Goal: Entertainment & Leisure: Consume media (video, audio)

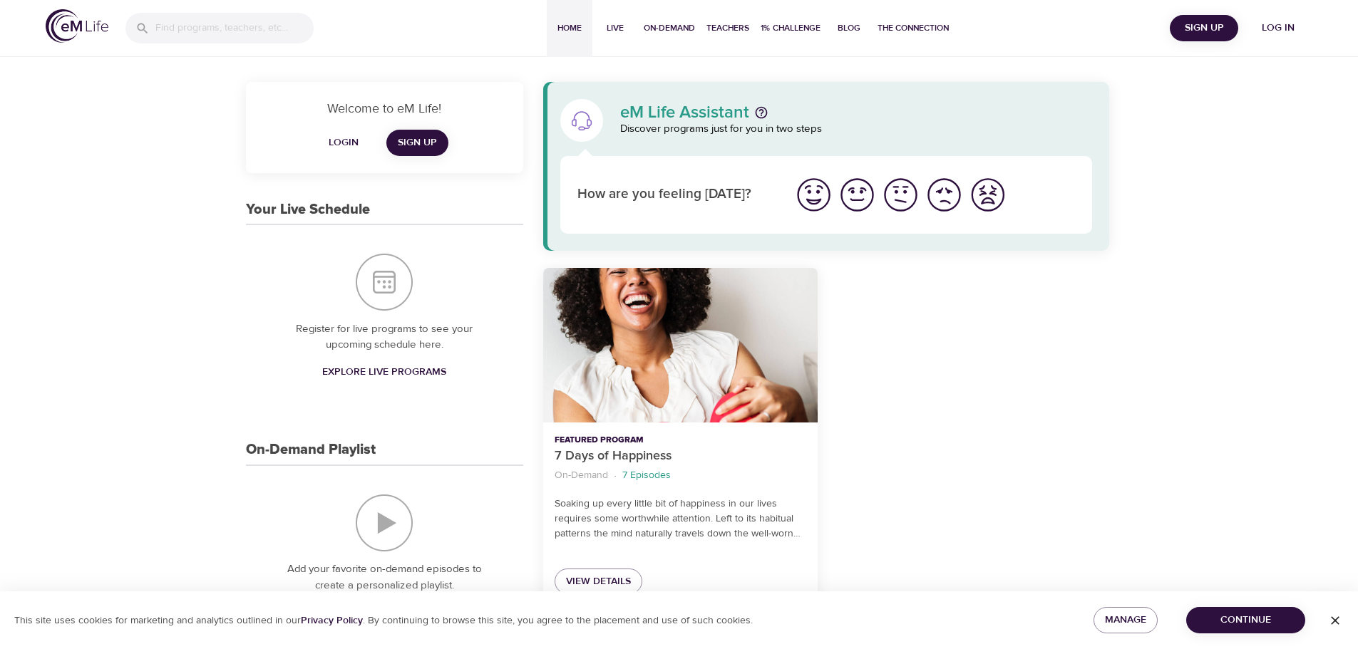
click at [1271, 20] on span "Log in" at bounding box center [1278, 28] width 57 height 18
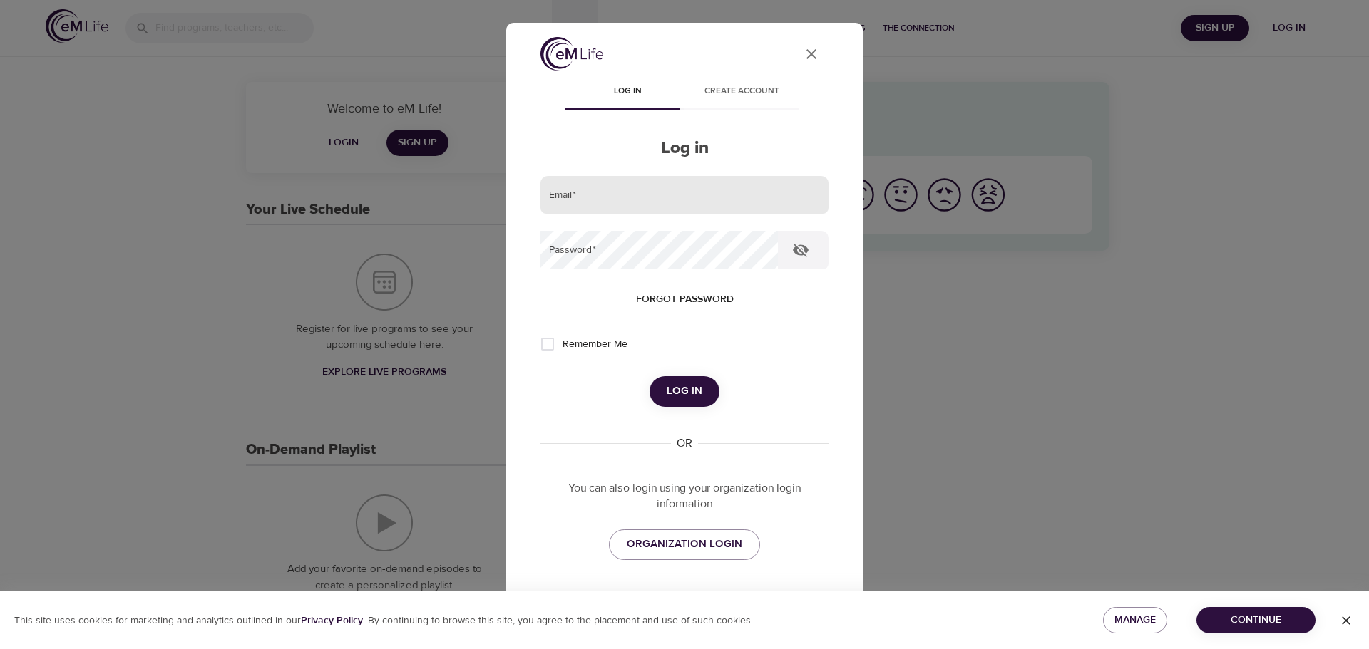
click at [714, 197] on input "email" at bounding box center [684, 195] width 288 height 38
type input "[PERSON_NAME][EMAIL_ADDRESS][DOMAIN_NAME]"
click at [649, 376] on button "Log in" at bounding box center [684, 391] width 70 height 30
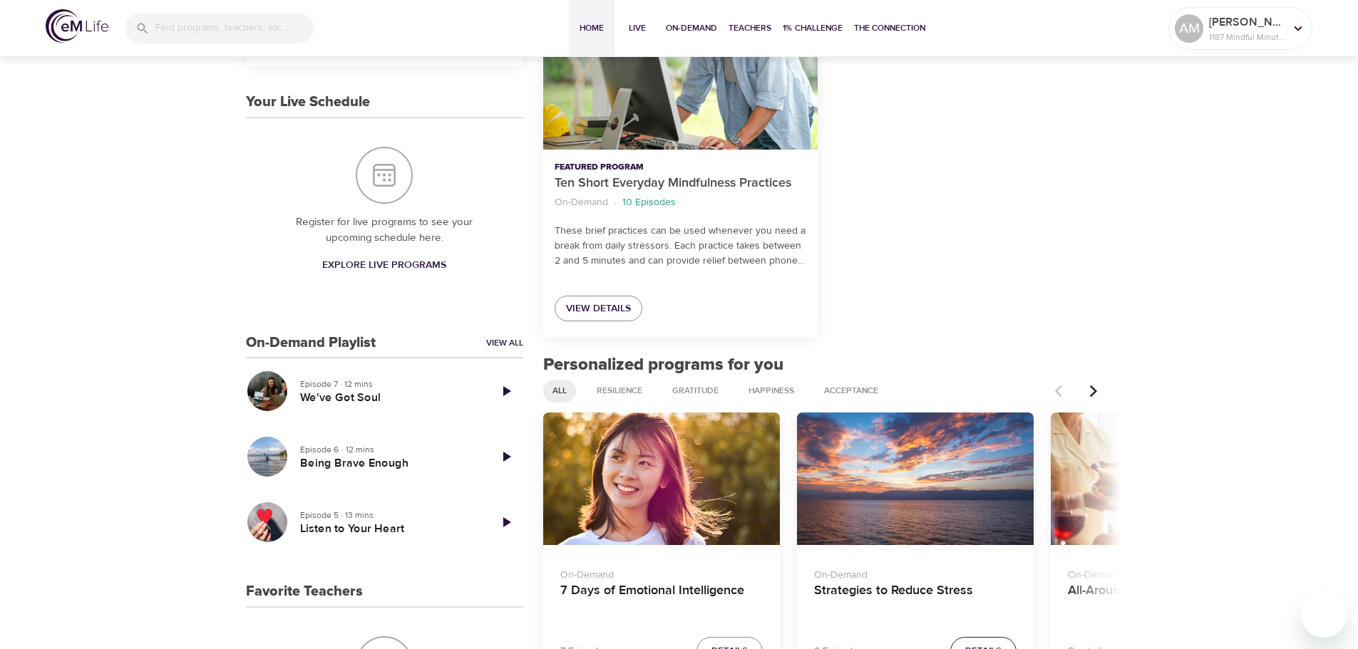
scroll to position [356, 0]
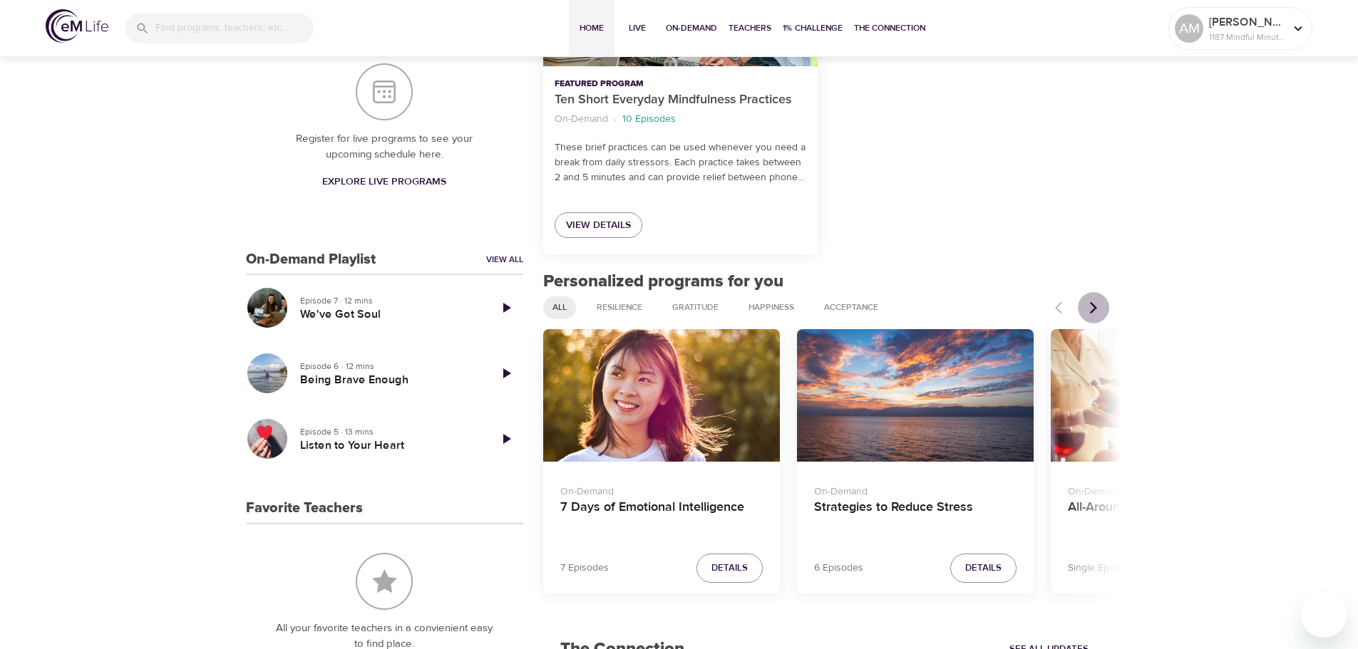
click at [1096, 307] on icon "Next items" at bounding box center [1093, 308] width 7 height 12
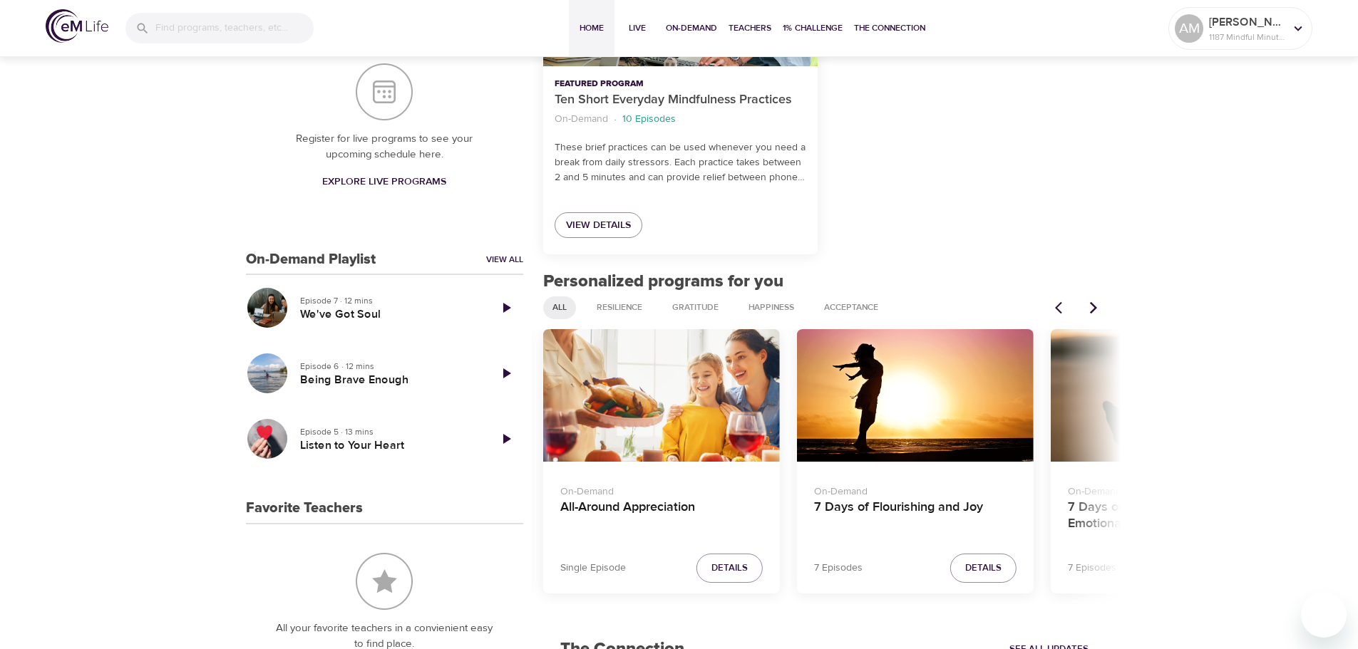
click at [1096, 307] on icon "Next items" at bounding box center [1093, 308] width 7 height 12
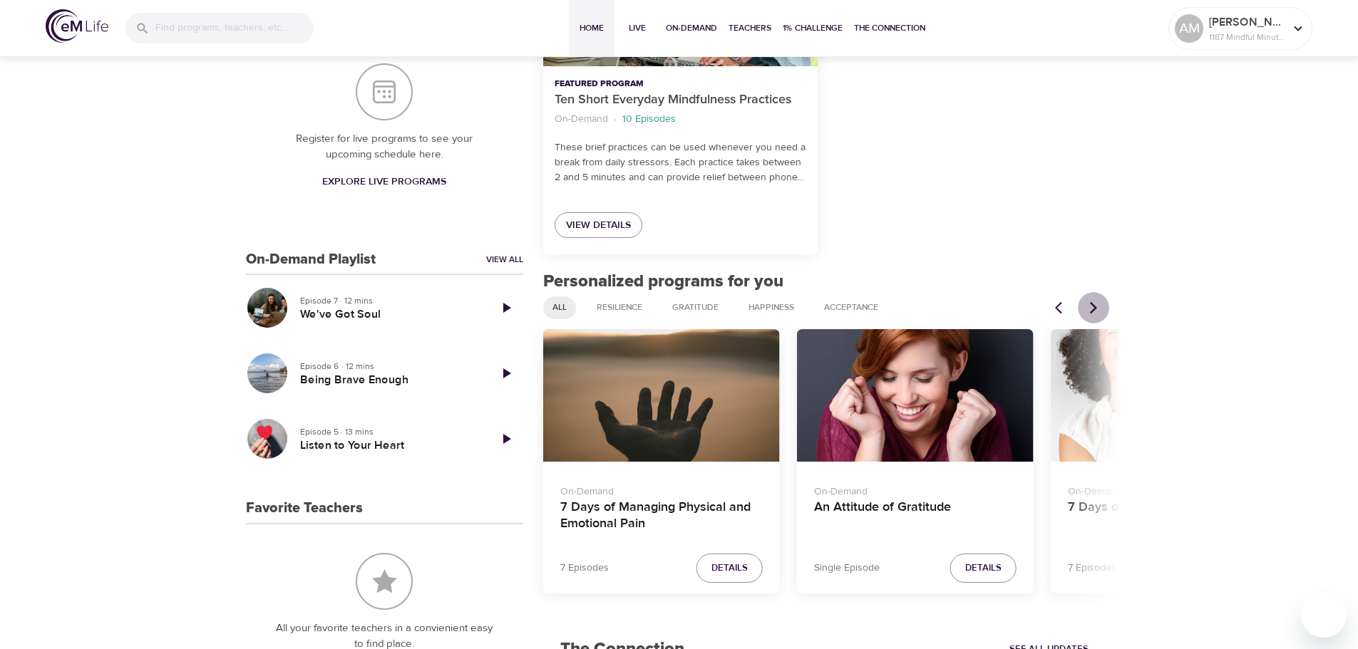
click at [1096, 307] on icon "Next items" at bounding box center [1093, 308] width 7 height 12
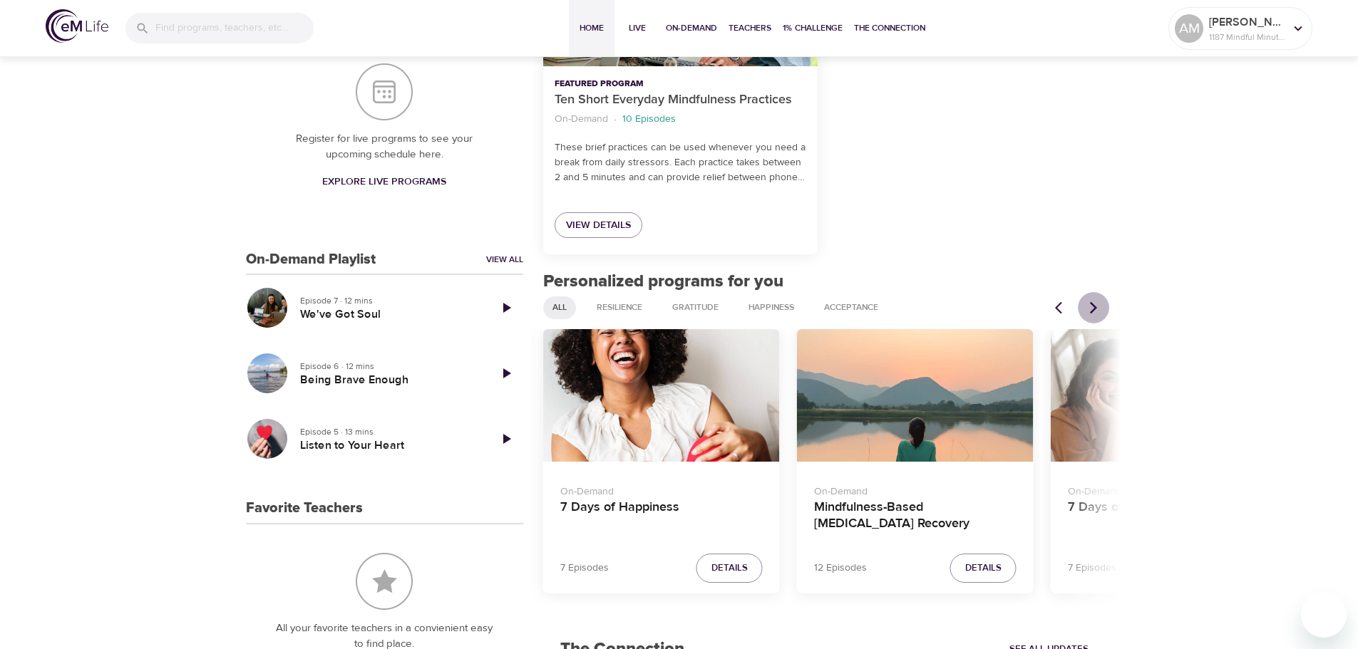
click at [1096, 307] on icon "Next items" at bounding box center [1093, 308] width 7 height 12
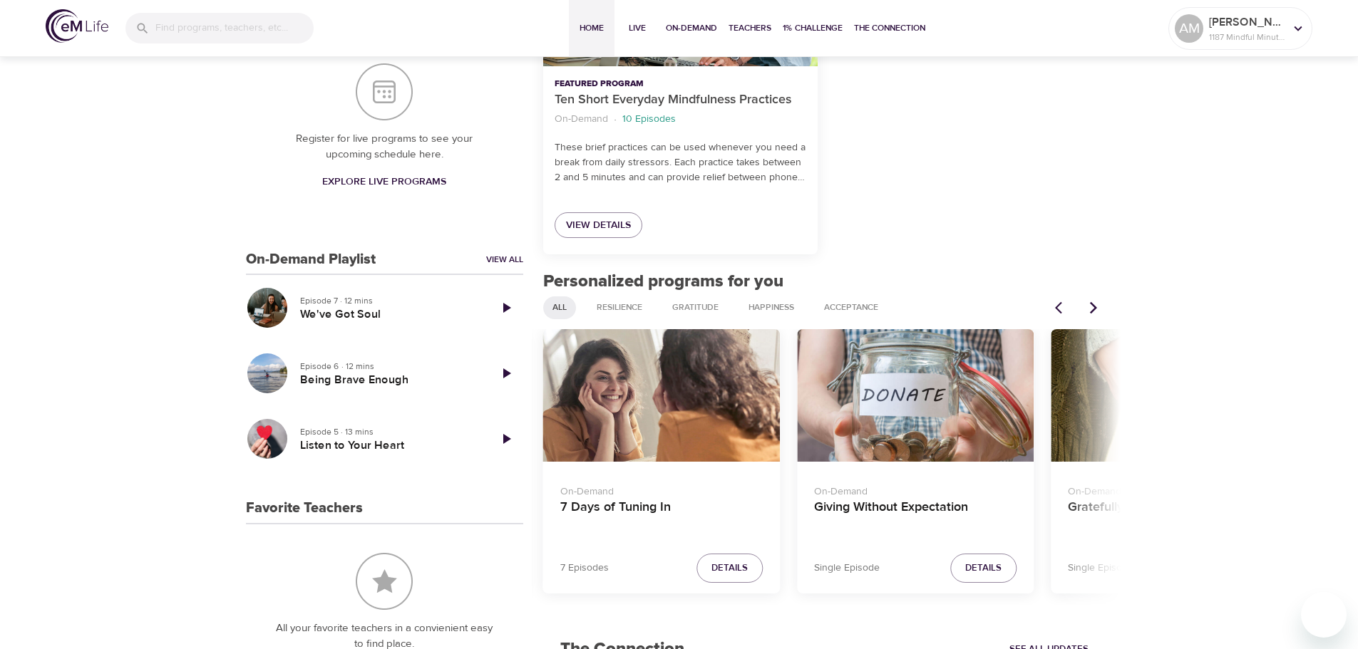
click at [1096, 307] on icon "Next items" at bounding box center [1093, 308] width 7 height 12
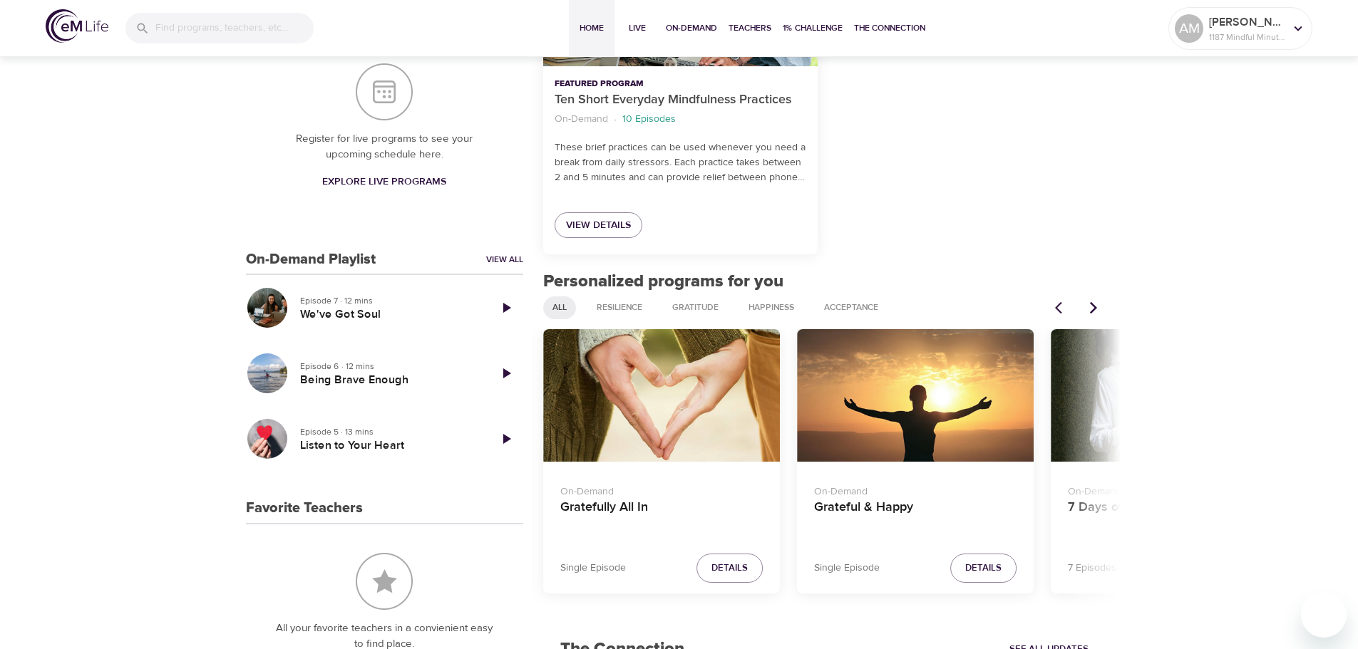
click at [1096, 307] on icon "Next items" at bounding box center [1093, 308] width 7 height 12
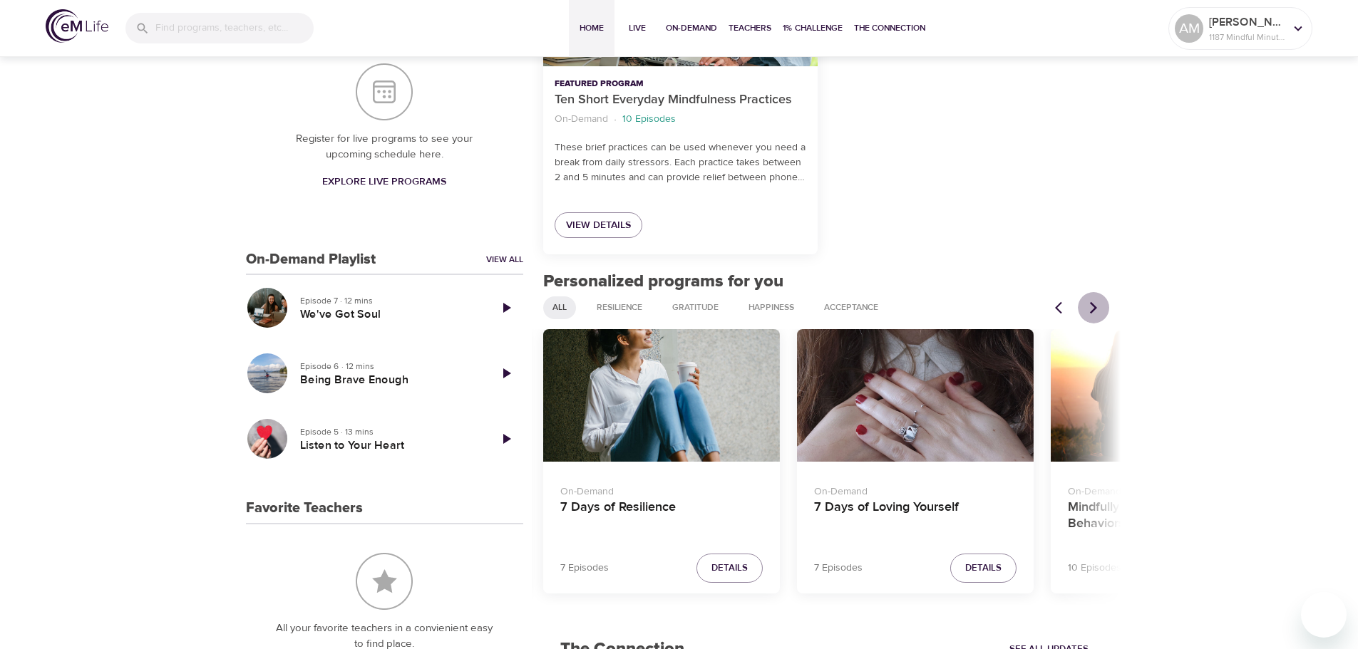
click at [1096, 307] on icon "Next items" at bounding box center [1093, 308] width 7 height 12
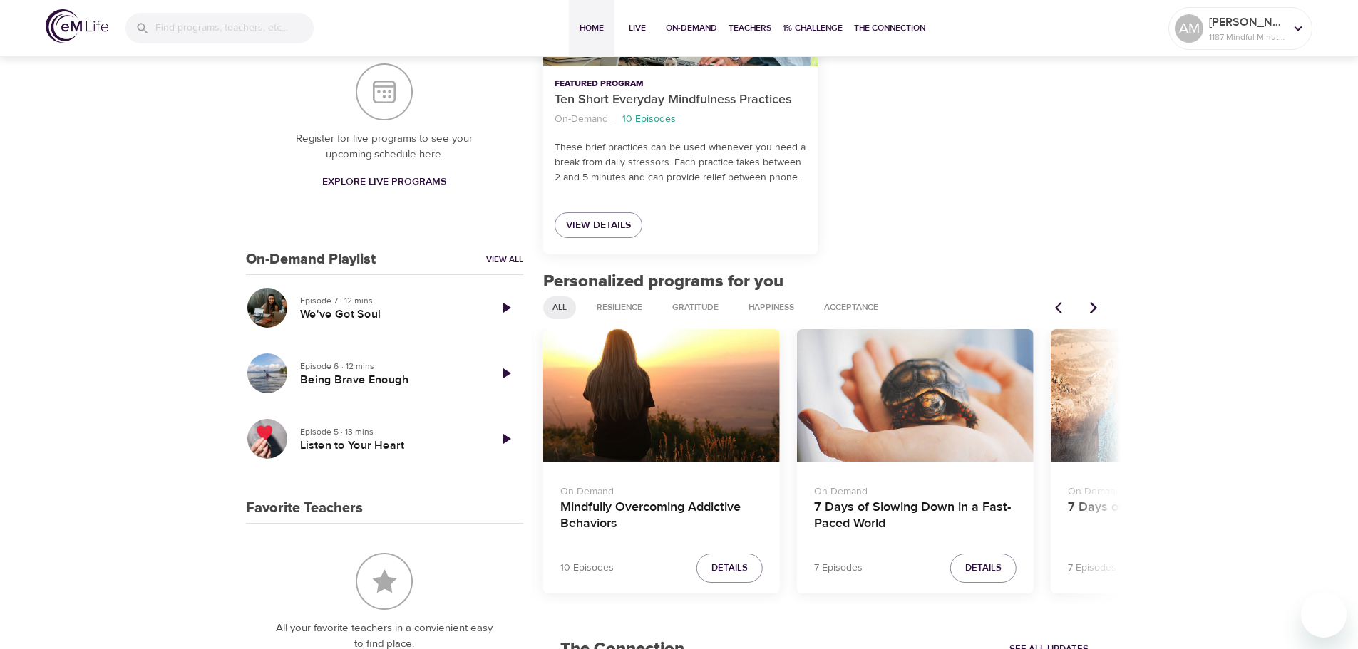
click at [1096, 307] on icon "Next items" at bounding box center [1093, 308] width 7 height 12
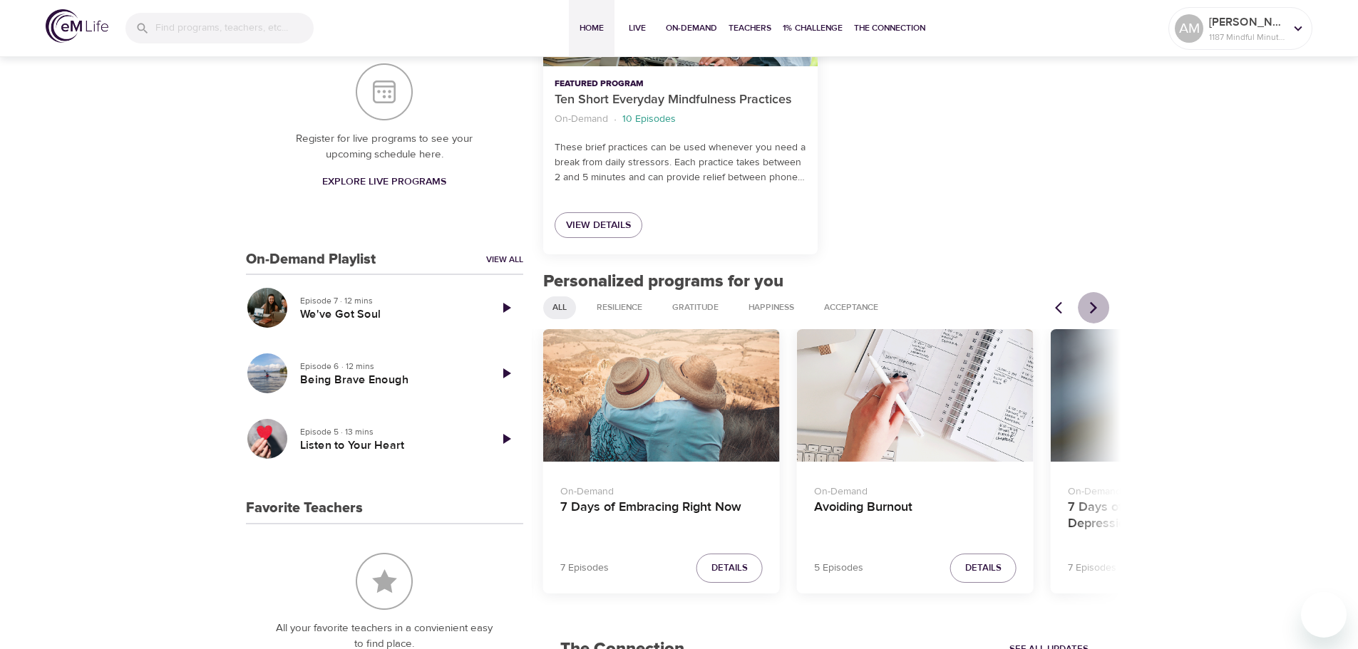
click at [1096, 307] on icon "Next items" at bounding box center [1093, 308] width 7 height 12
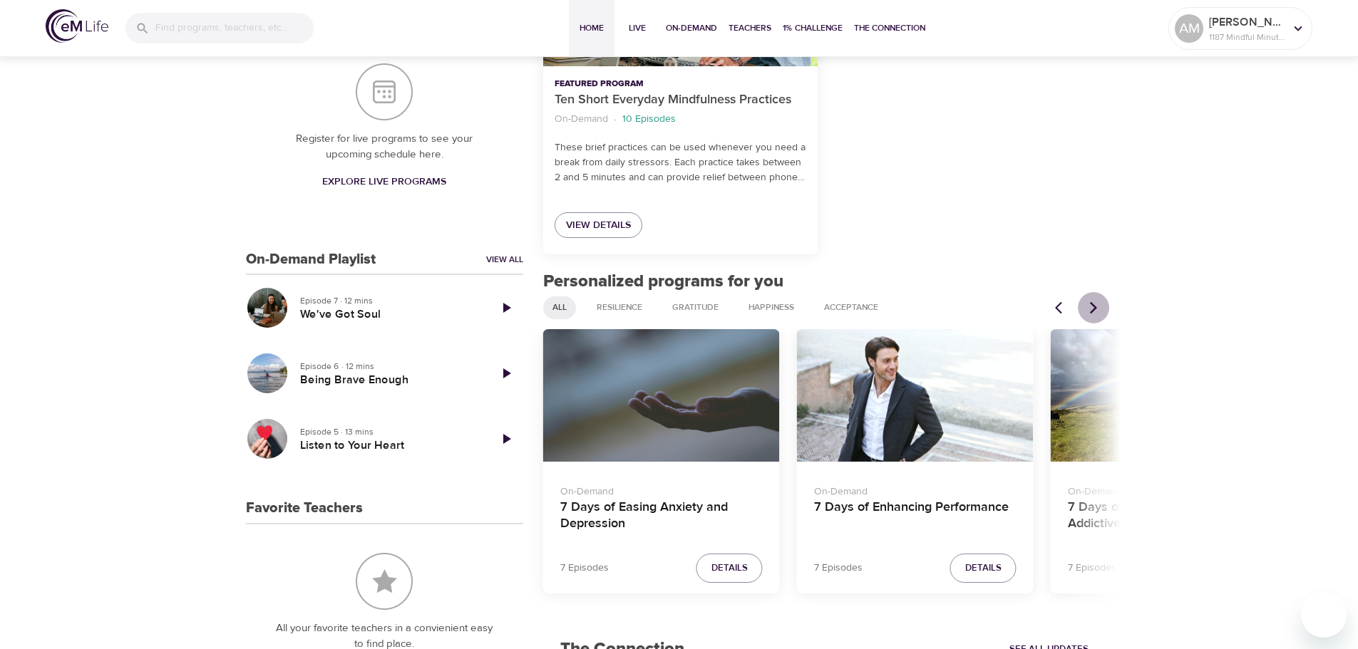
click at [1096, 307] on icon "Next items" at bounding box center [1093, 308] width 7 height 12
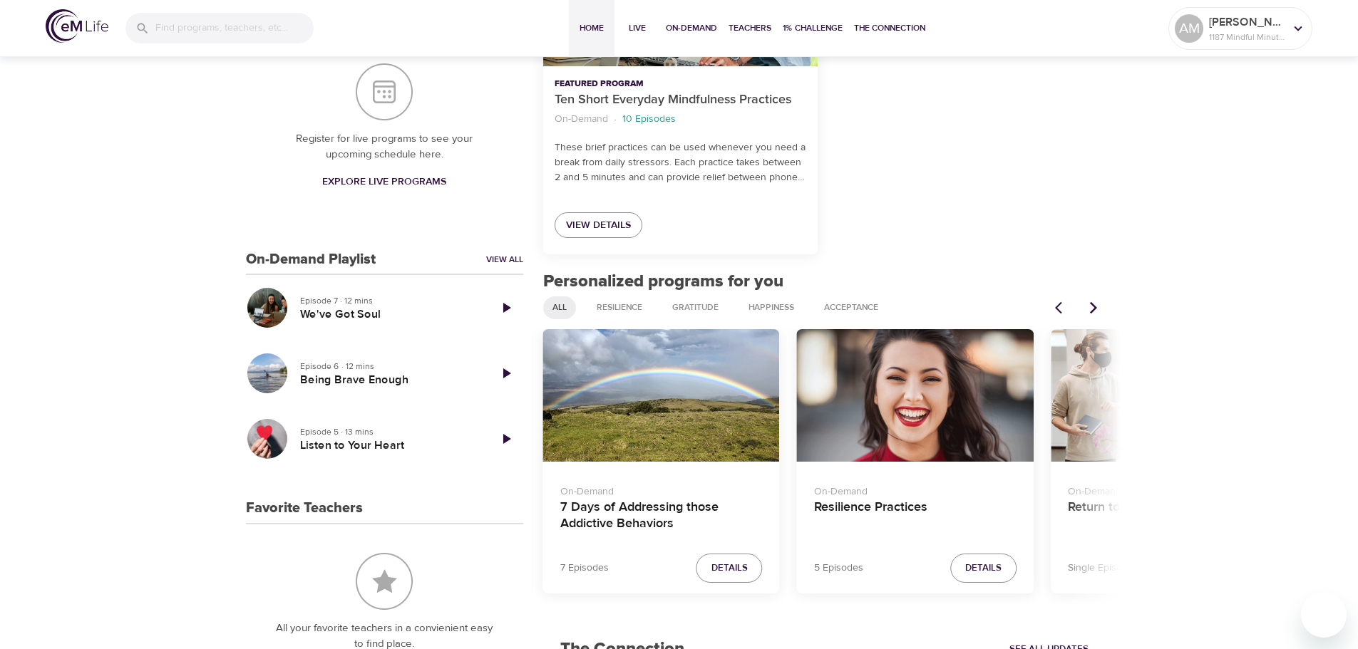
click at [944, 372] on div "Resilience Practices" at bounding box center [915, 395] width 237 height 133
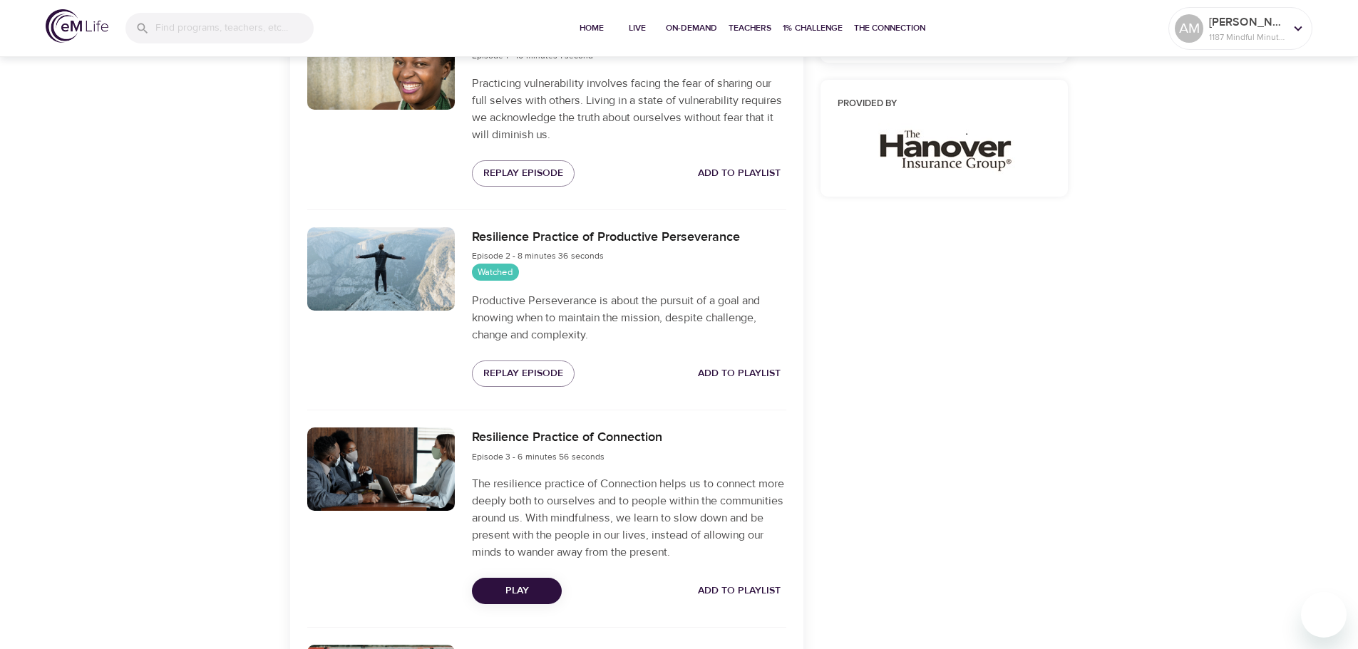
scroll to position [642, 0]
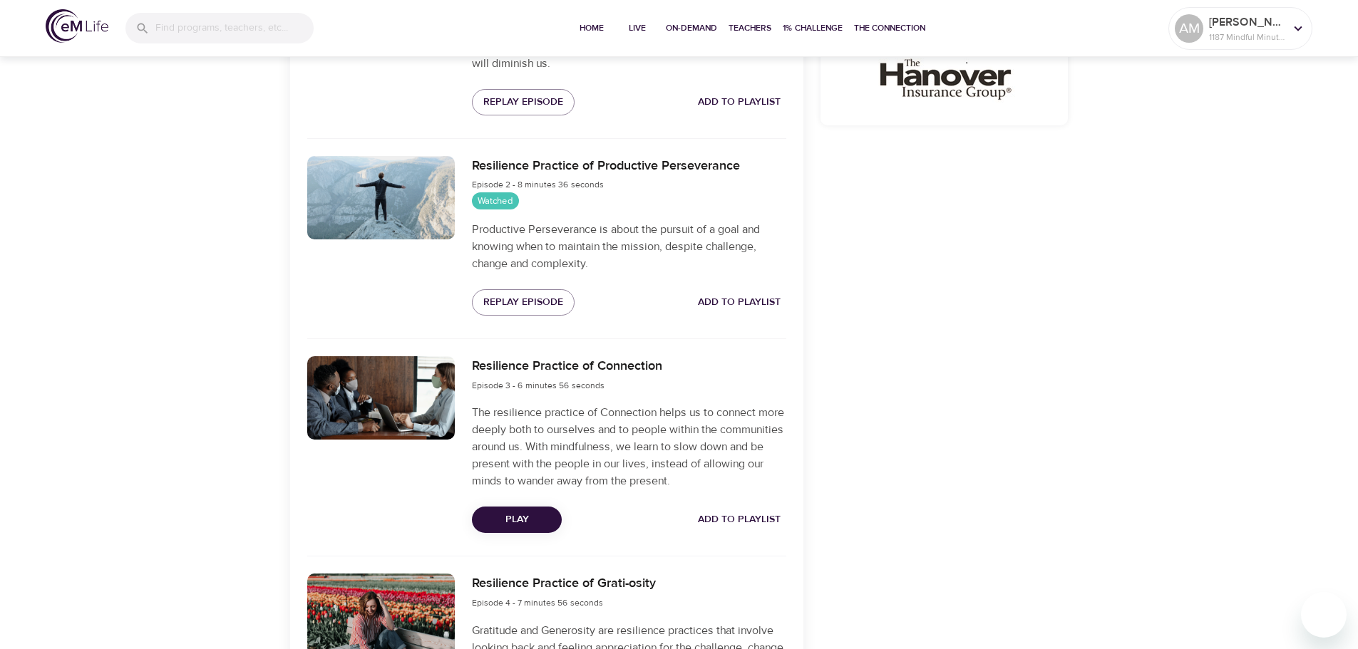
click at [515, 527] on span "Play" at bounding box center [516, 520] width 67 height 18
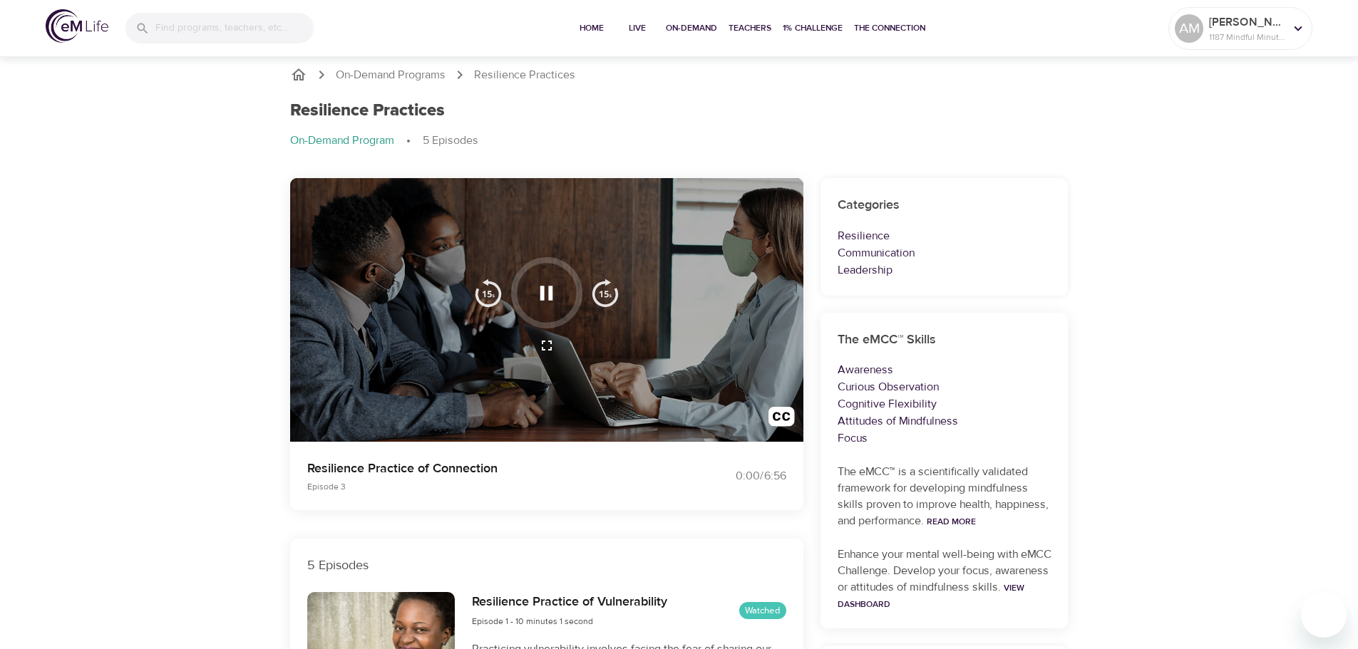
scroll to position [0, 0]
